Goal: Task Accomplishment & Management: Use online tool/utility

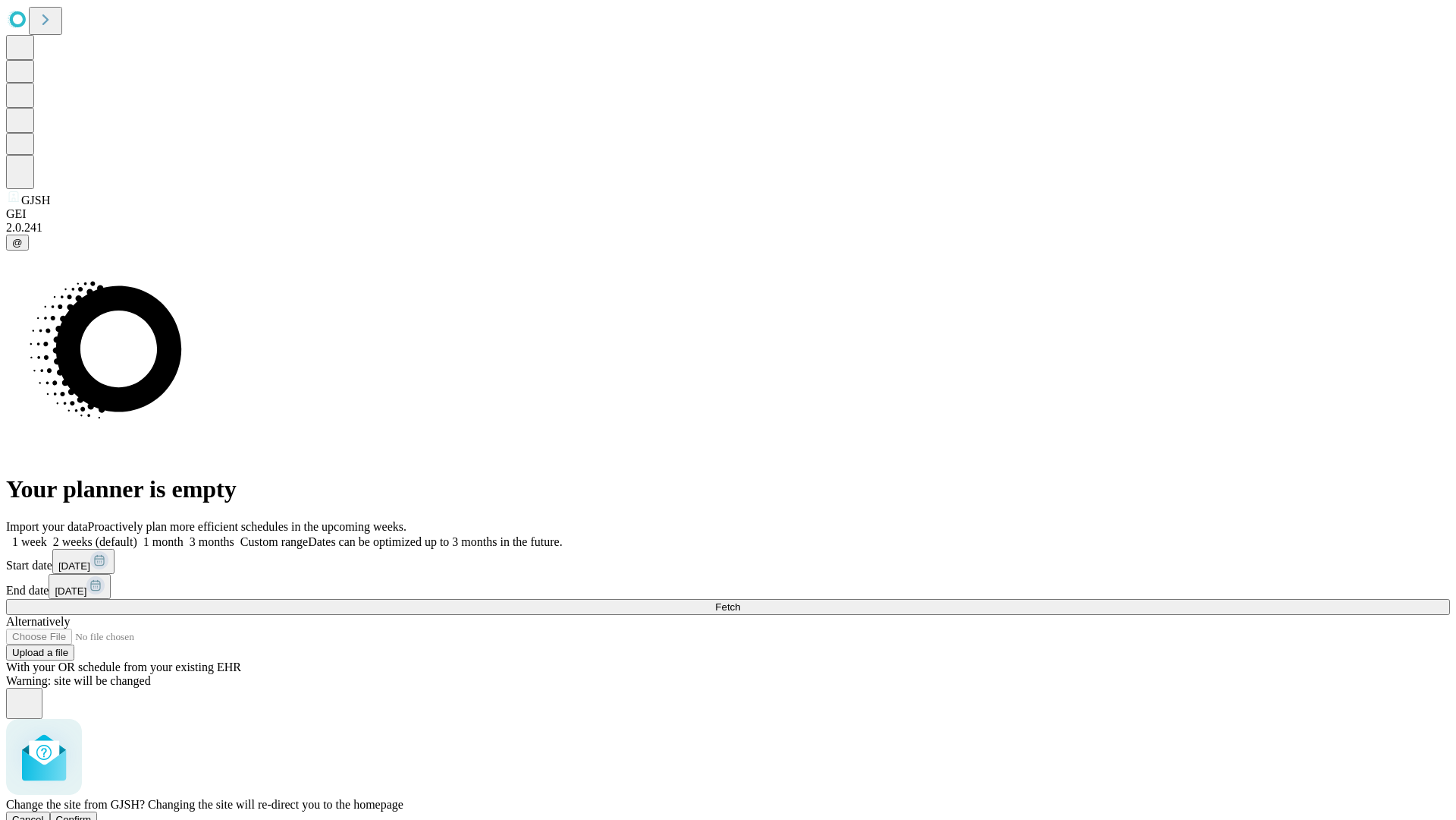
click at [92, 813] on span "Confirm" at bounding box center [73, 819] width 35 height 11
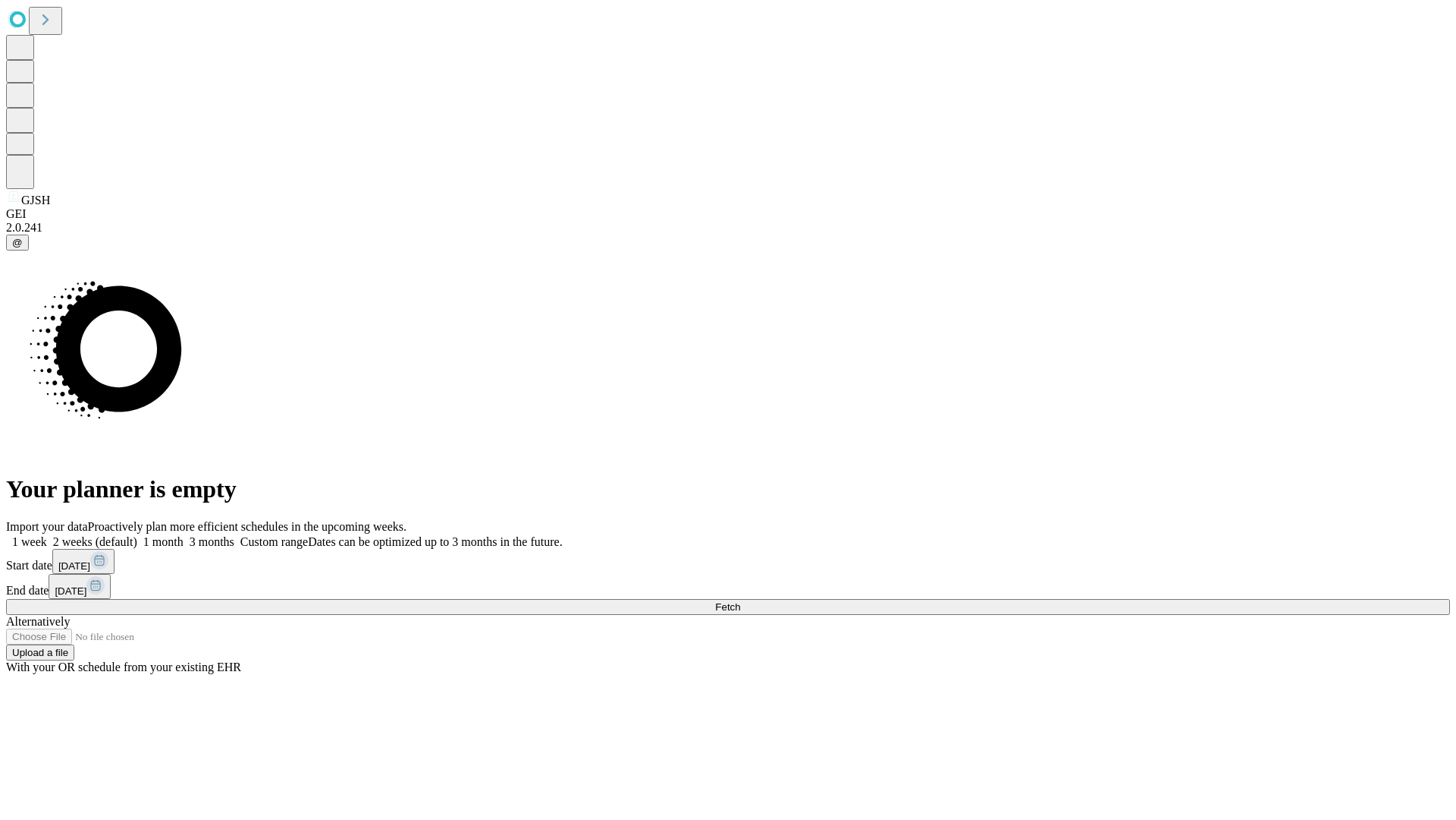
click at [47, 535] on label "1 week" at bounding box center [27, 541] width 41 height 13
click at [741, 602] on span "Fetch" at bounding box center [728, 607] width 25 height 11
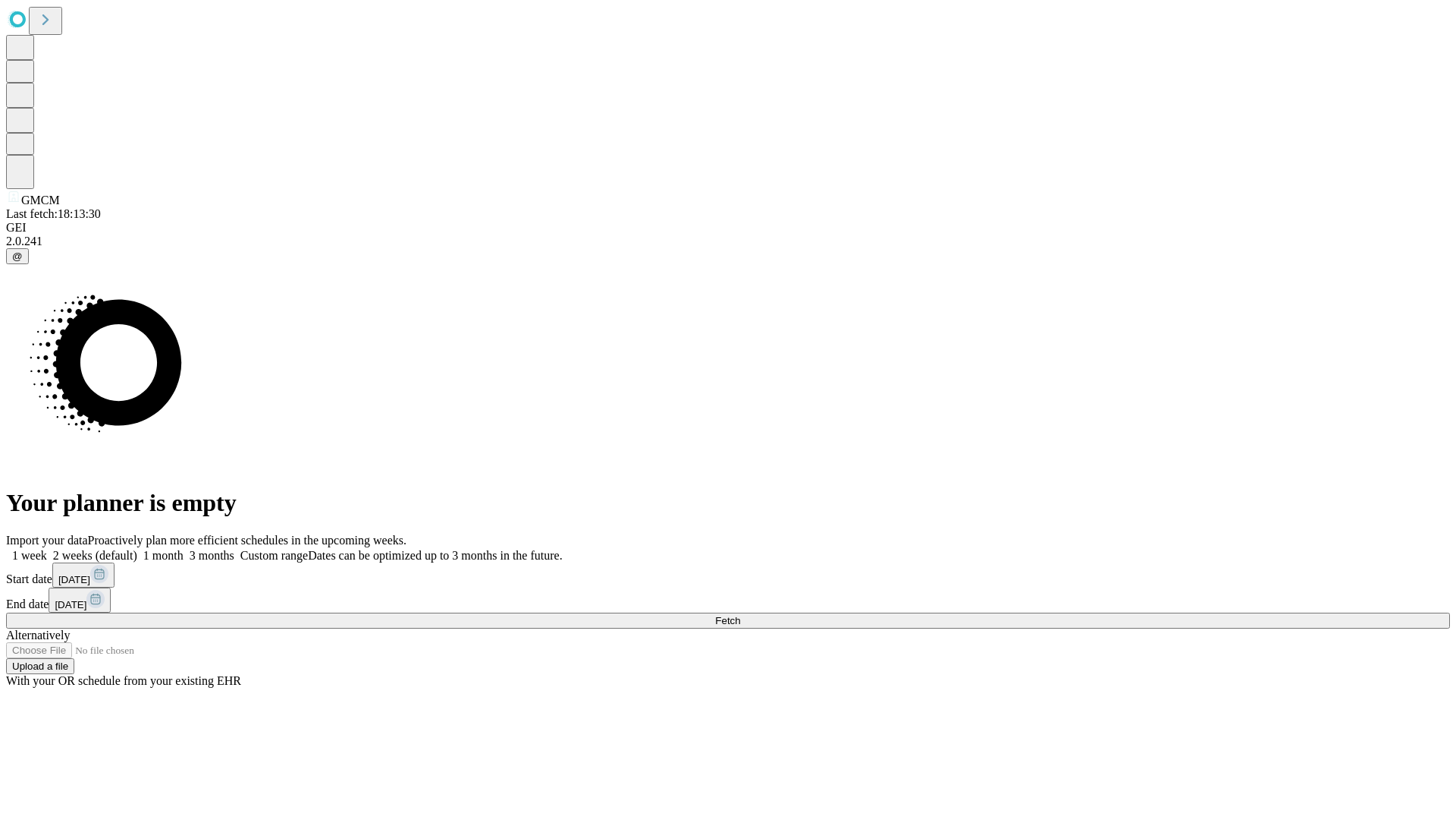
click at [47, 549] on label "1 week" at bounding box center [27, 555] width 41 height 13
click at [741, 615] on span "Fetch" at bounding box center [728, 620] width 25 height 11
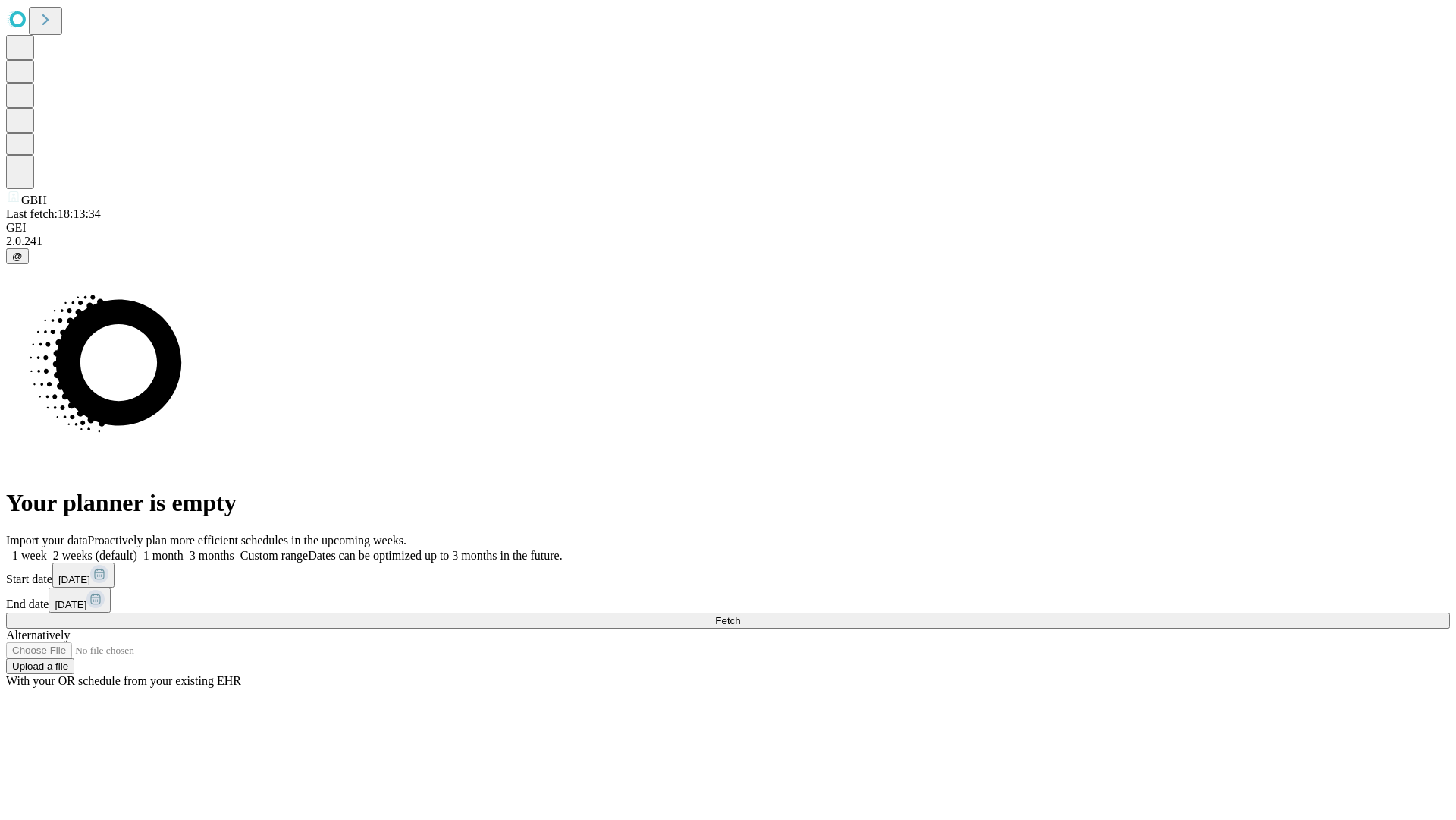
click at [741, 615] on span "Fetch" at bounding box center [728, 620] width 25 height 11
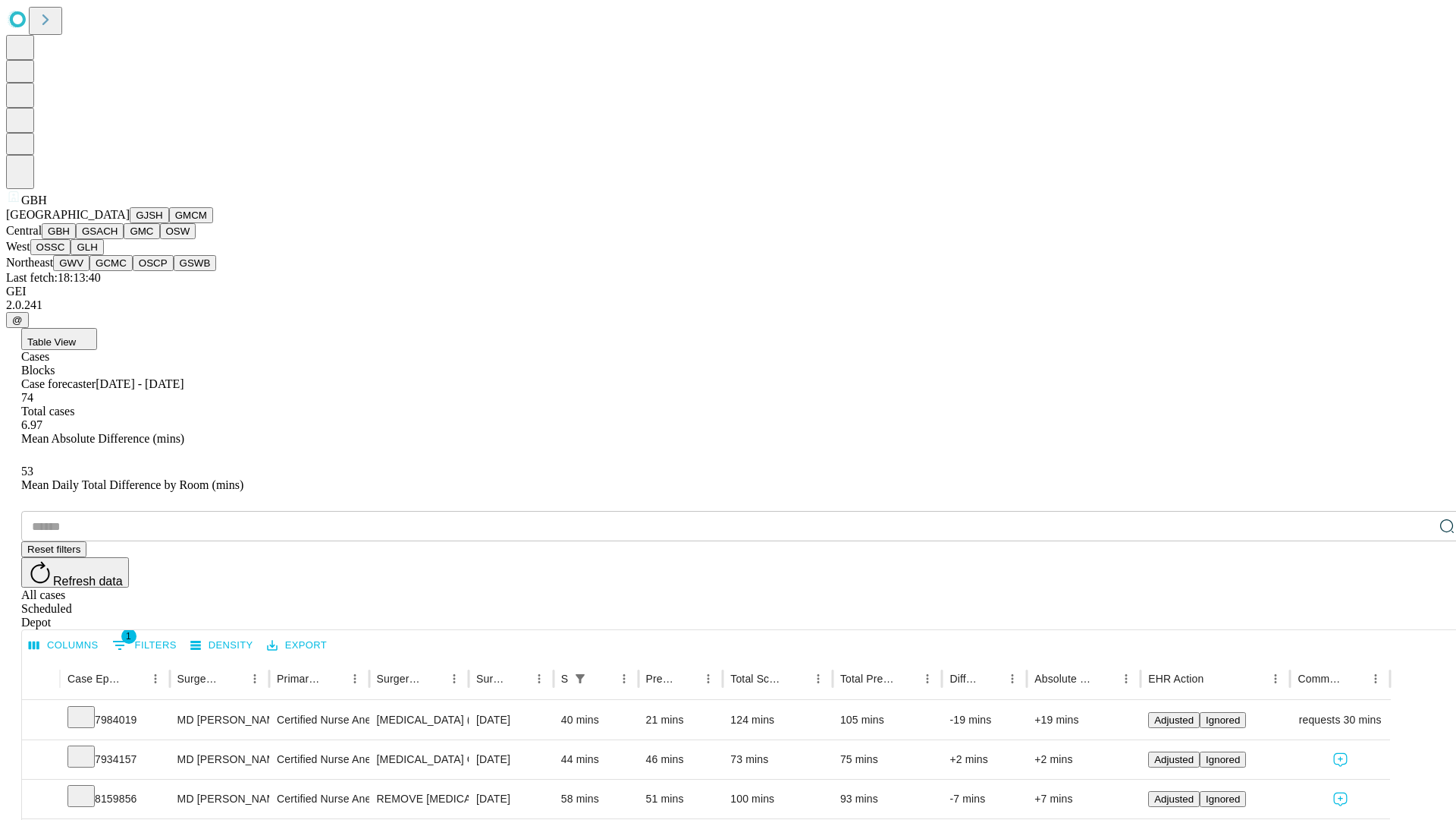
click at [118, 239] on button "GSACH" at bounding box center [99, 231] width 47 height 16
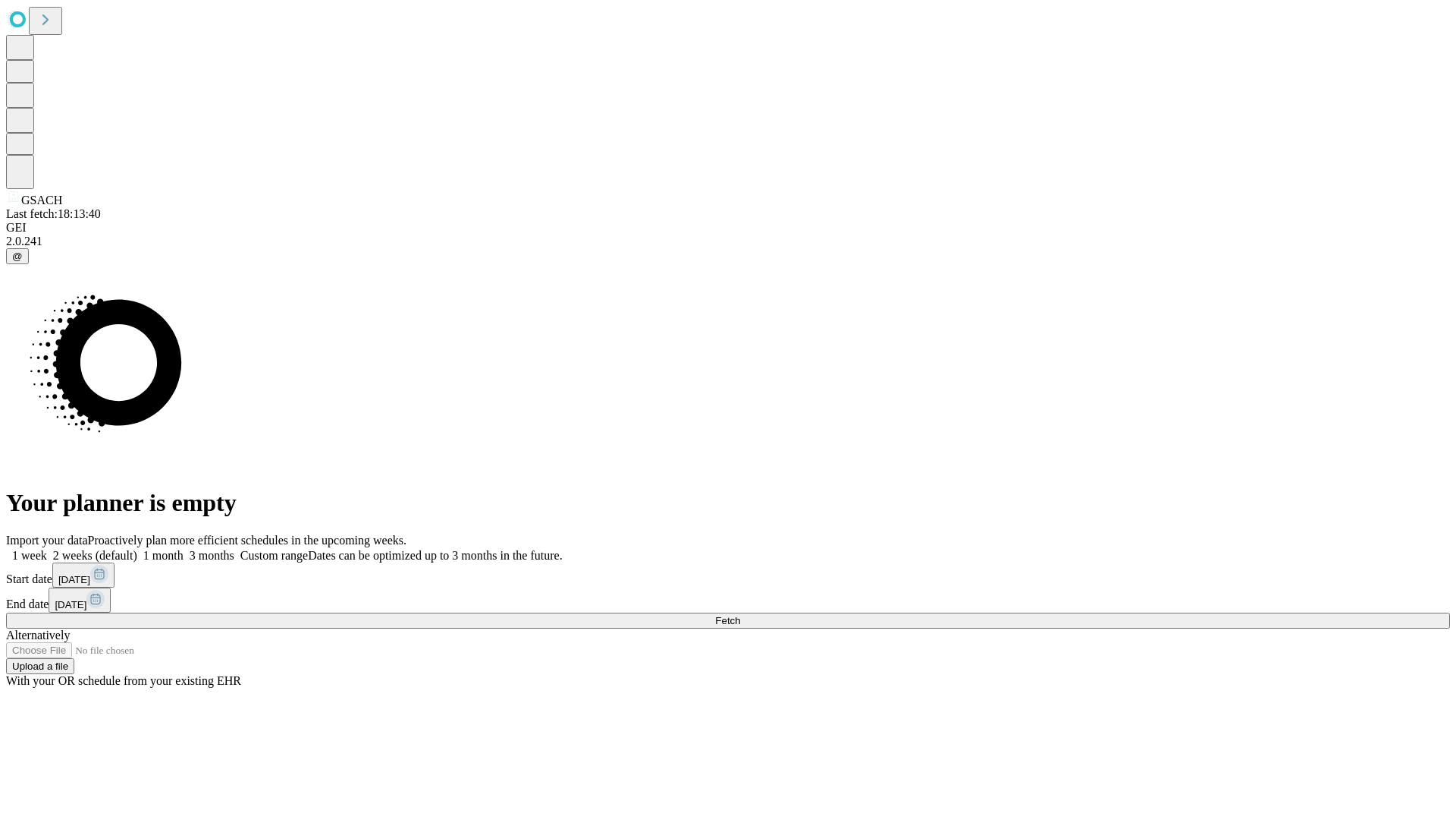
click at [47, 549] on label "1 week" at bounding box center [27, 555] width 41 height 13
click at [741, 615] on span "Fetch" at bounding box center [728, 620] width 25 height 11
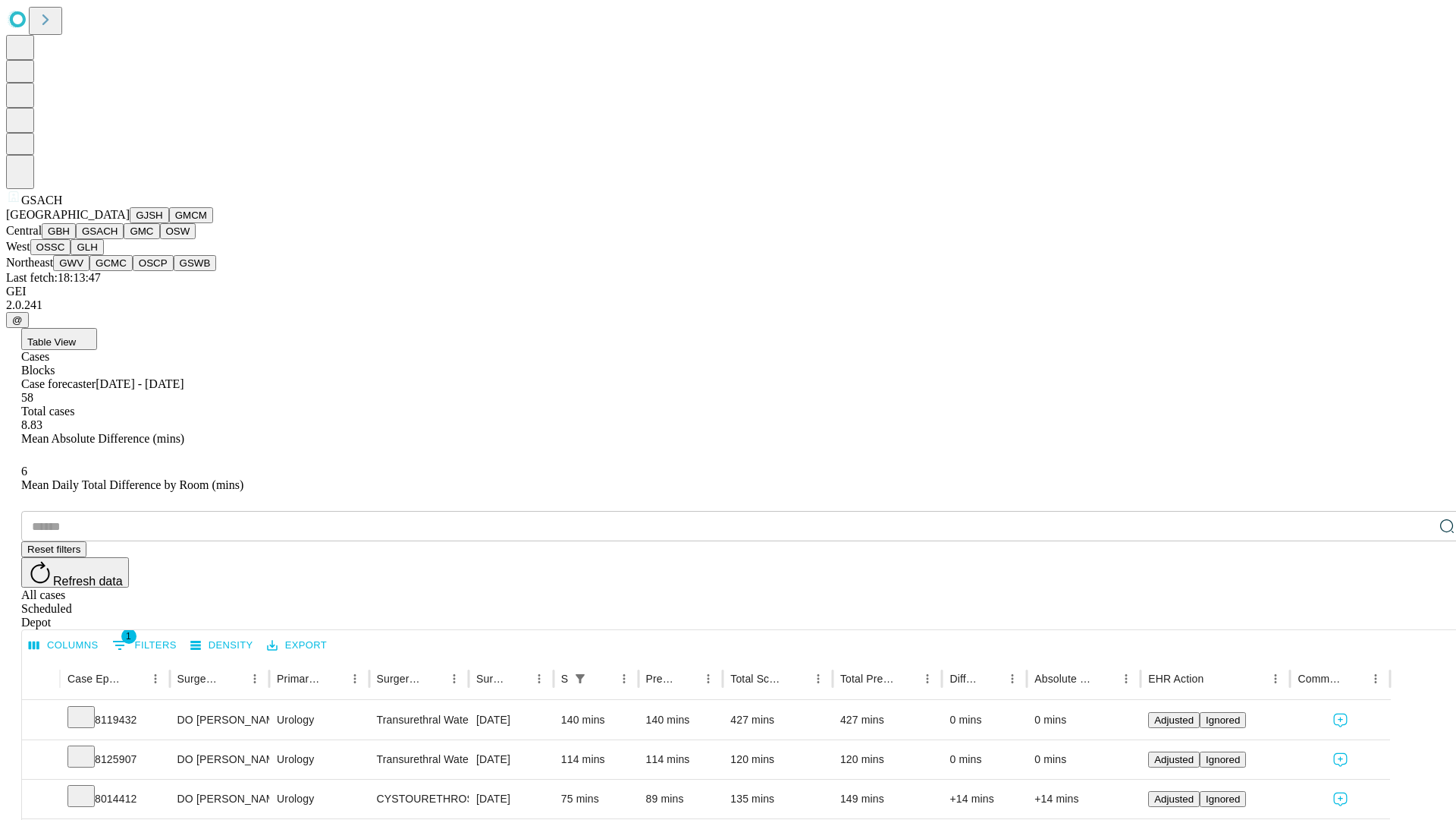
click at [124, 239] on button "GMC" at bounding box center [141, 231] width 35 height 16
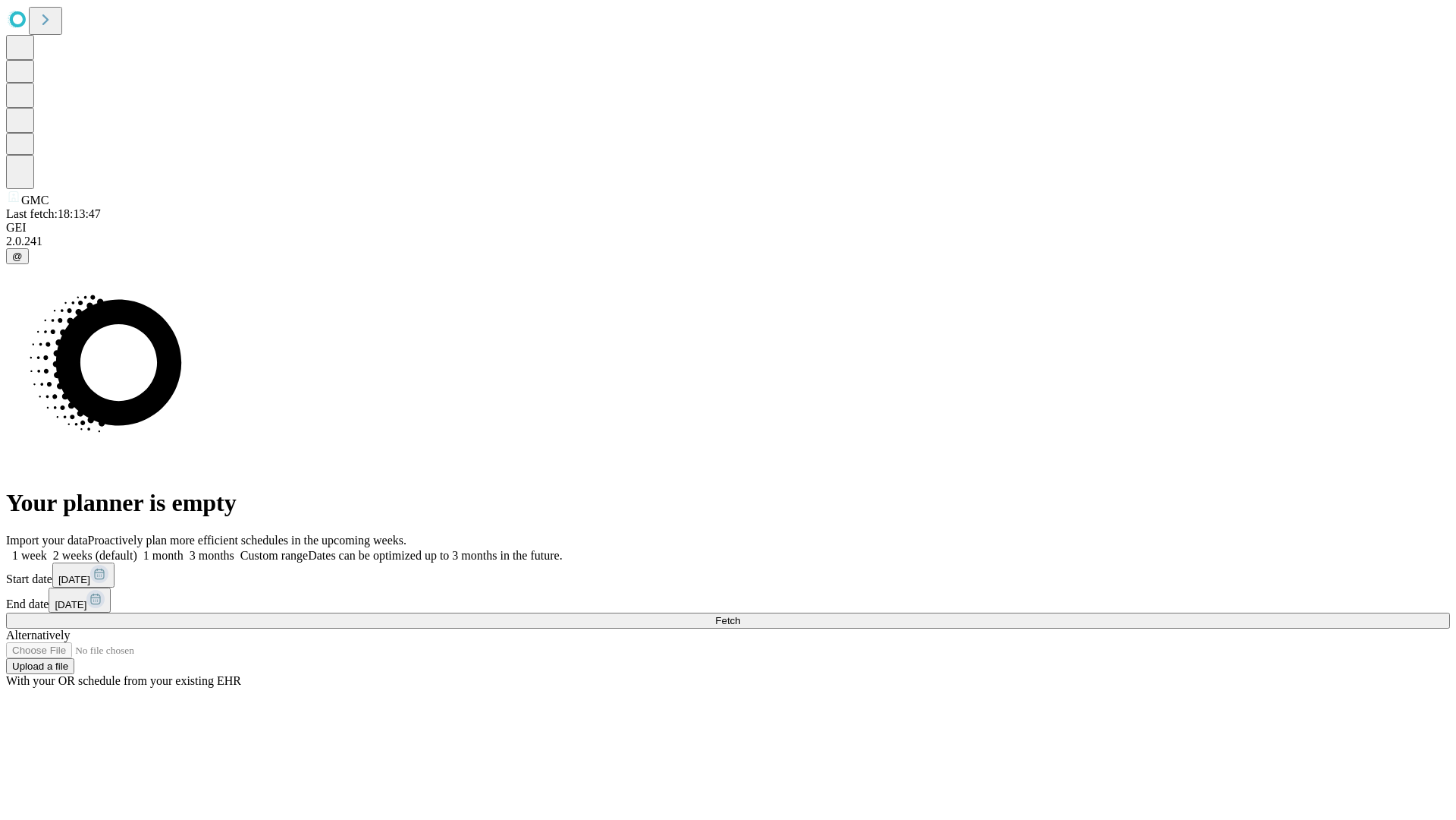
click at [47, 549] on label "1 week" at bounding box center [27, 555] width 41 height 13
click at [741, 615] on span "Fetch" at bounding box center [728, 620] width 25 height 11
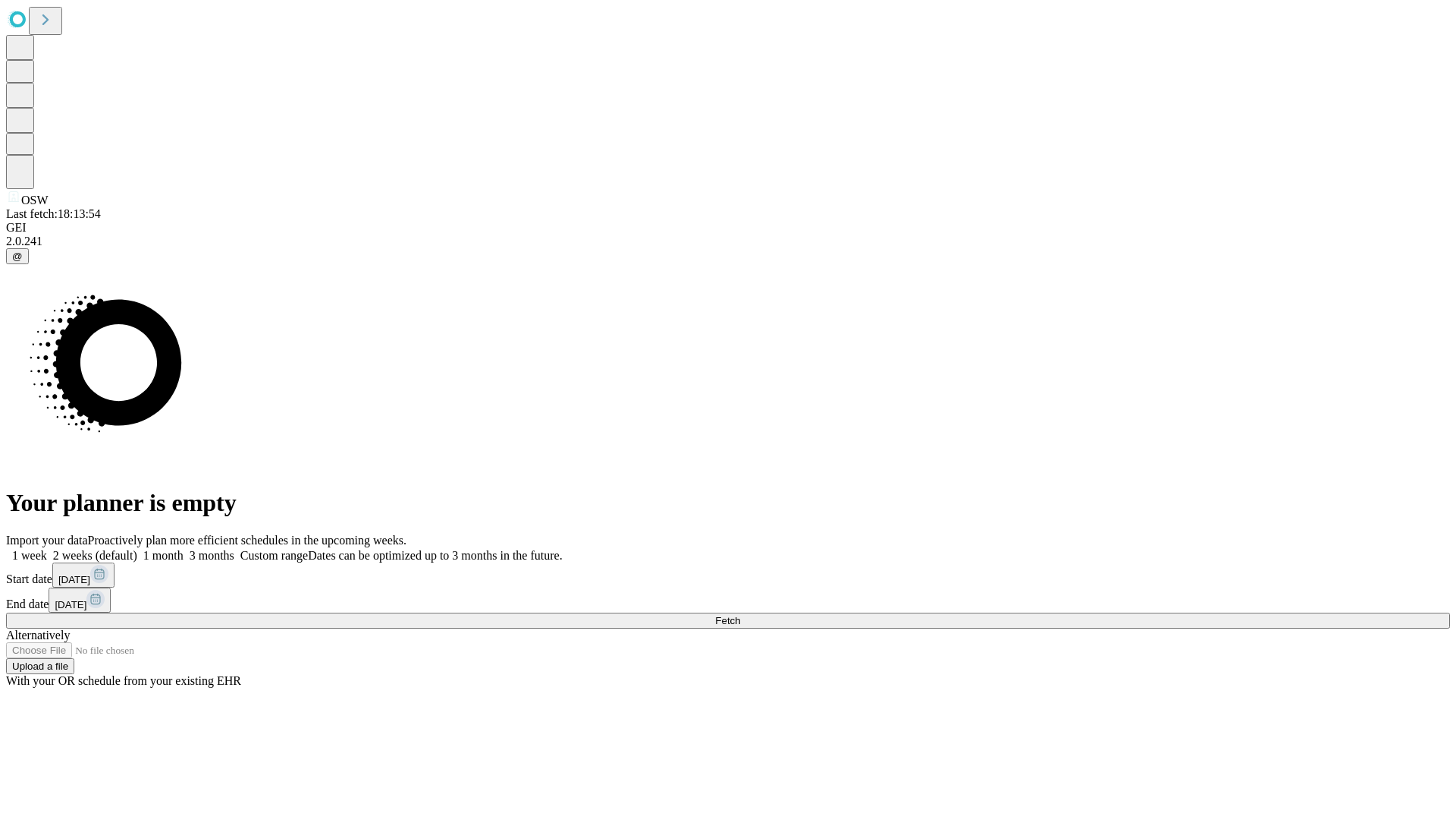
click at [741, 615] on span "Fetch" at bounding box center [728, 620] width 25 height 11
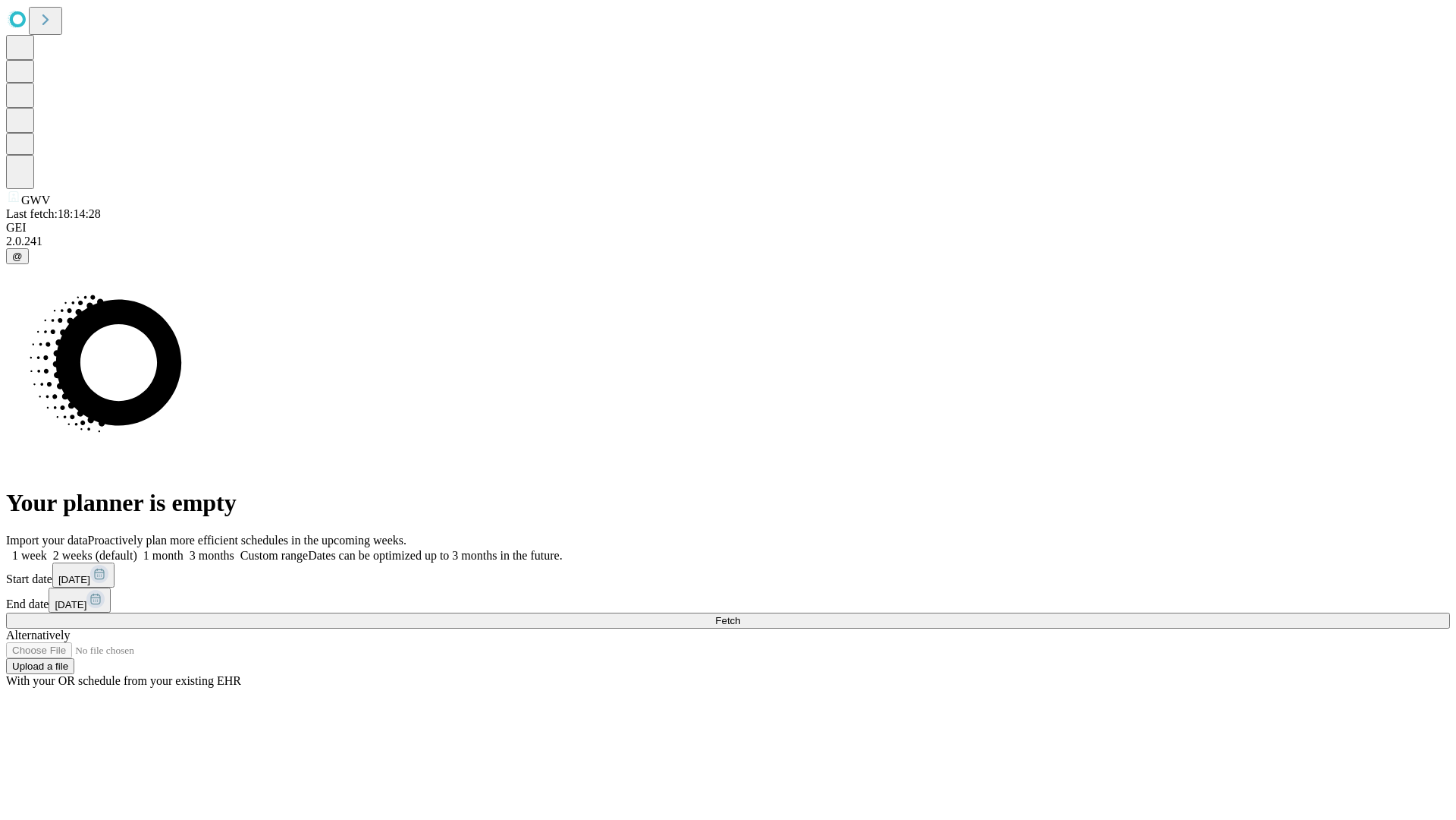
click at [47, 549] on label "1 week" at bounding box center [27, 555] width 41 height 13
click at [741, 615] on span "Fetch" at bounding box center [728, 620] width 25 height 11
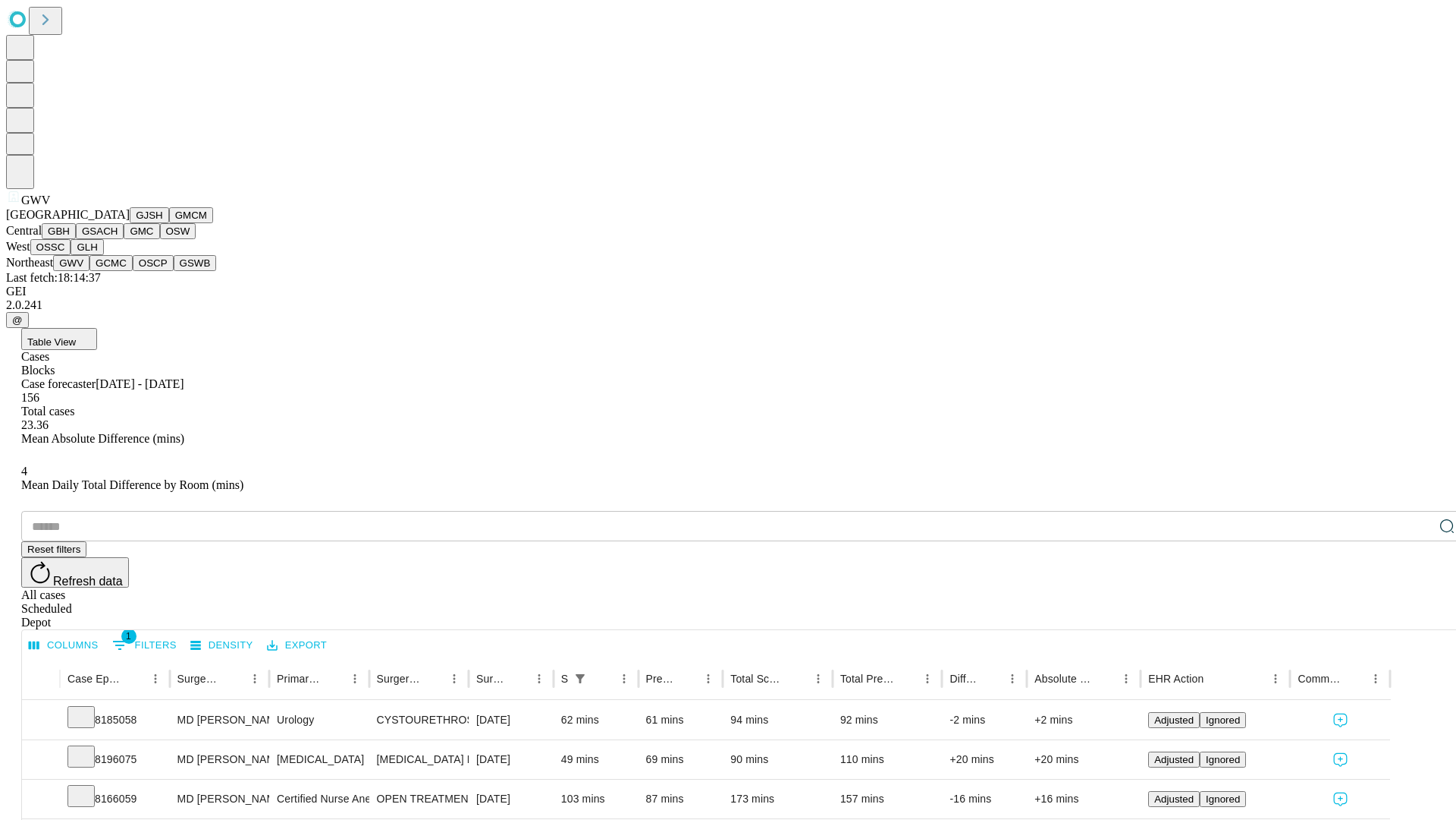
click at [118, 271] on button "GCMC" at bounding box center [111, 262] width 44 height 16
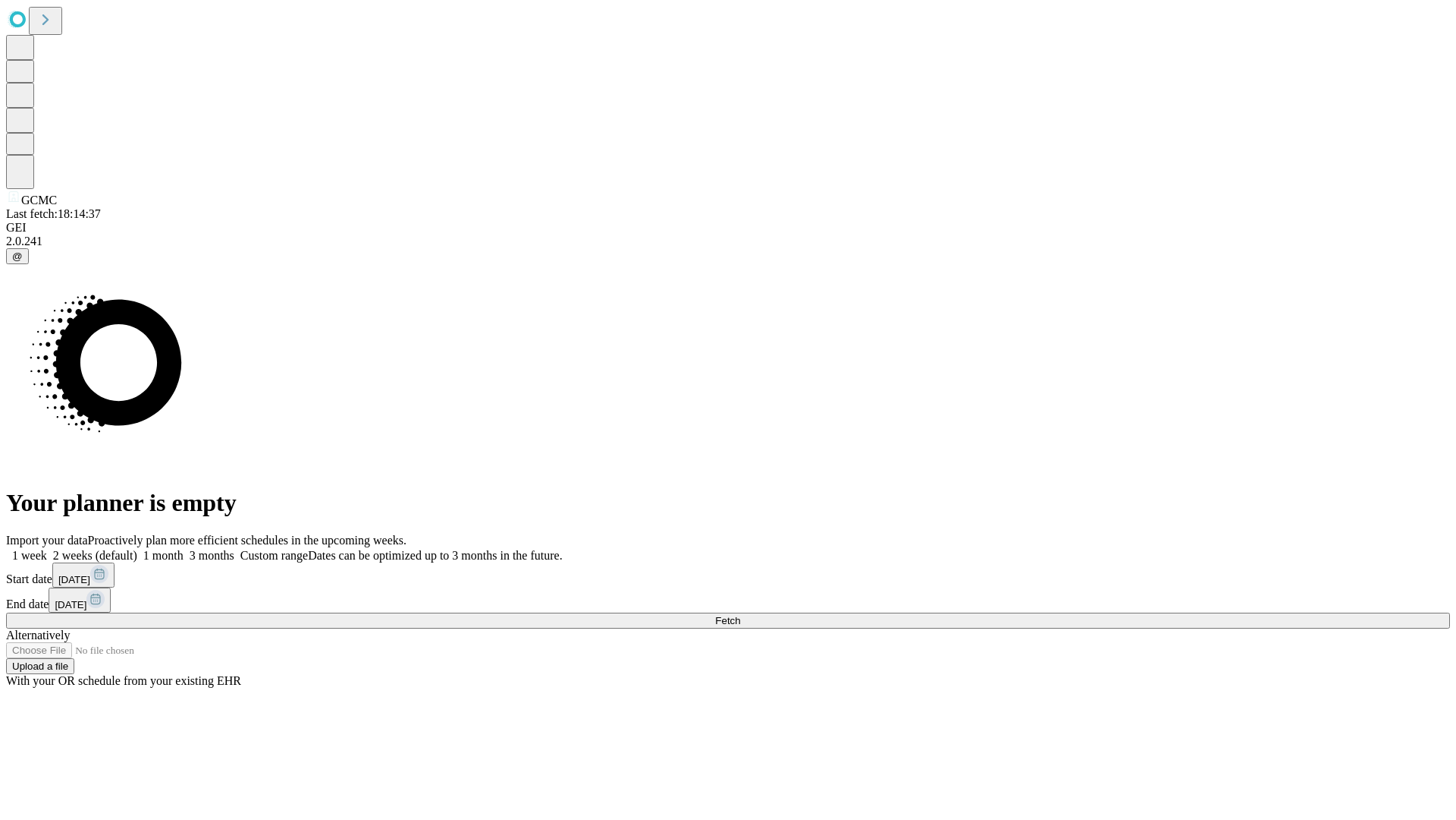
click at [47, 549] on label "1 week" at bounding box center [27, 555] width 41 height 13
click at [741, 615] on span "Fetch" at bounding box center [728, 620] width 25 height 11
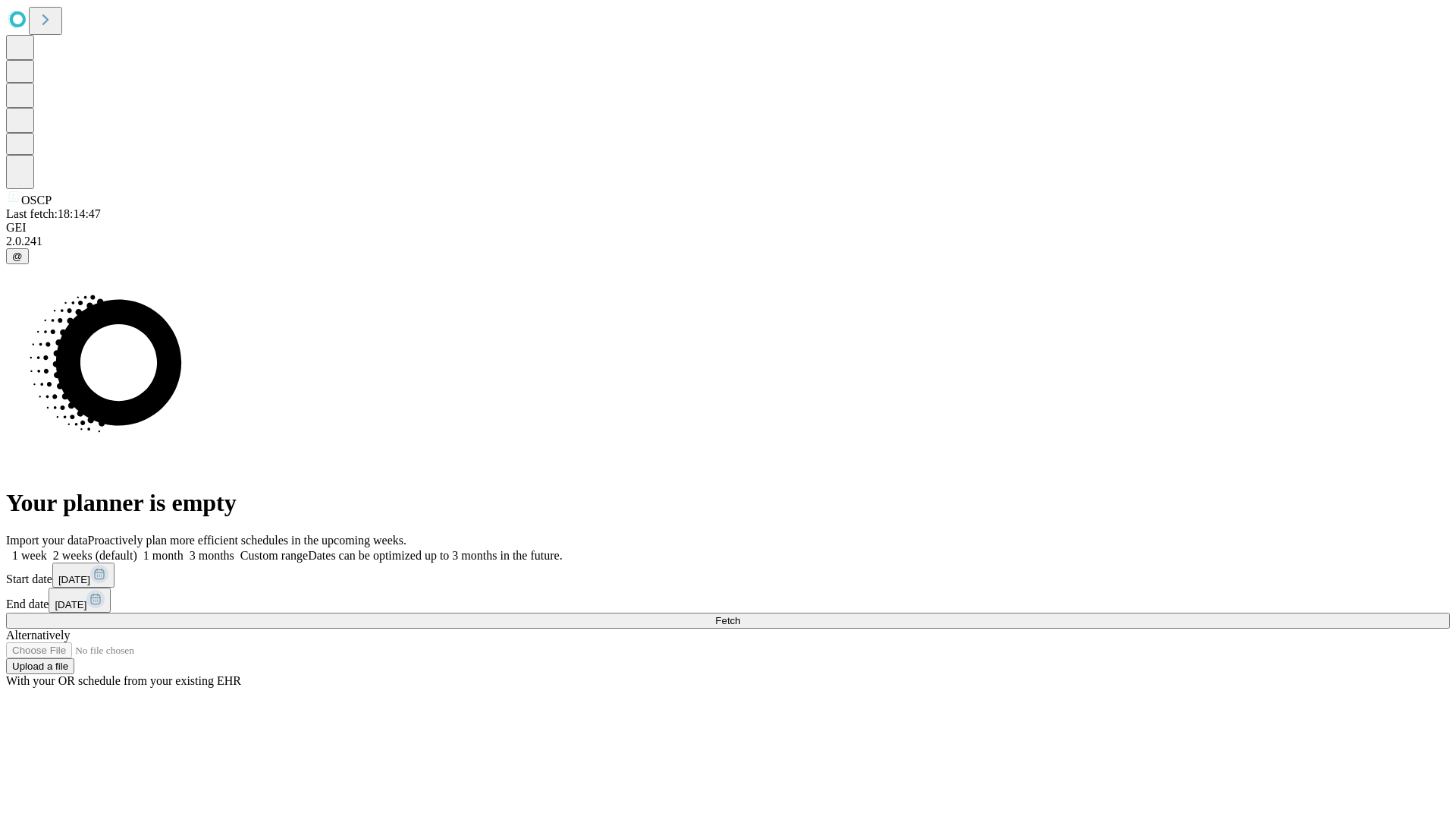
click at [47, 549] on label "1 week" at bounding box center [27, 555] width 41 height 13
click at [741, 615] on span "Fetch" at bounding box center [728, 620] width 25 height 11
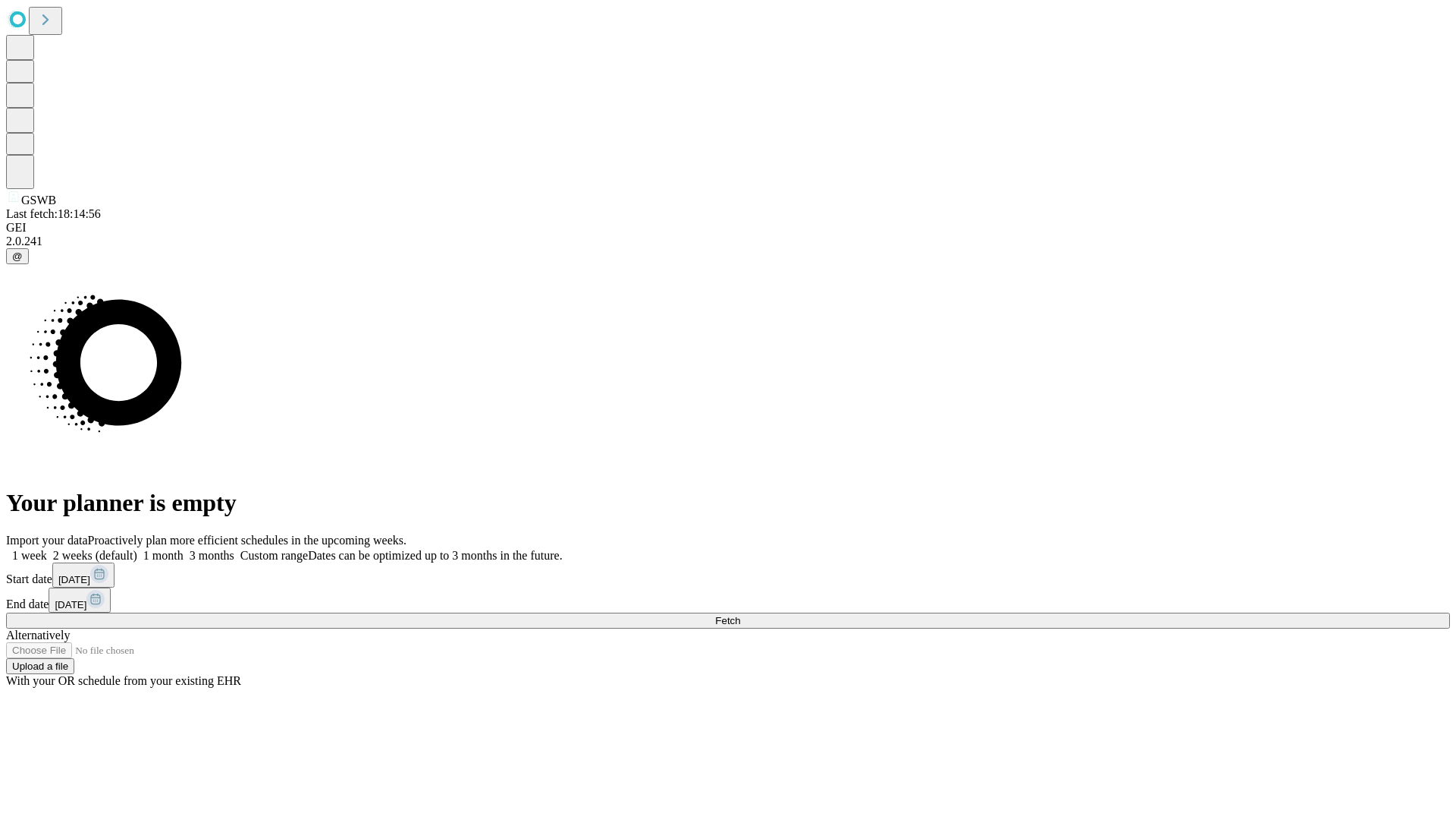
click at [47, 549] on label "1 week" at bounding box center [27, 555] width 41 height 13
click at [741, 615] on span "Fetch" at bounding box center [728, 620] width 25 height 11
